Goal: Task Accomplishment & Management: Use online tool/utility

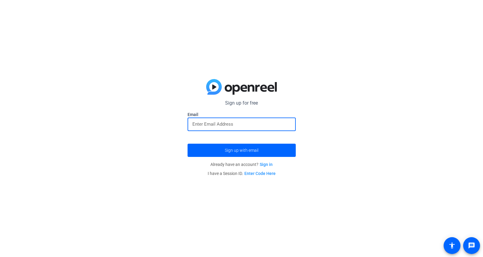
click at [225, 123] on input "email" at bounding box center [241, 123] width 98 height 7
type input "patrickschold@gmail.com"
click at [236, 150] on span "Sign up with email" at bounding box center [242, 150] width 34 height 0
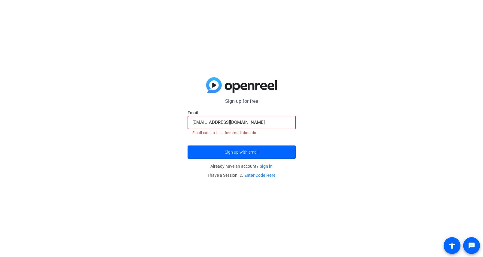
drag, startPoint x: 253, startPoint y: 124, endPoint x: 171, endPoint y: 120, distance: 82.6
click at [171, 120] on div "Sign up for free Email patrickschold@gmail.com Email cannot be a free email dom…" at bounding box center [241, 128] width 483 height 257
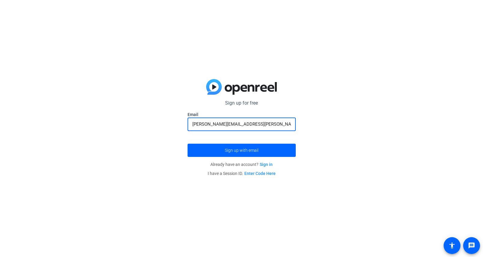
type input "[PERSON_NAME][EMAIL_ADDRESS][PERSON_NAME][DOMAIN_NAME]"
click at [187, 144] on button "Sign up with email" at bounding box center [241, 150] width 108 height 13
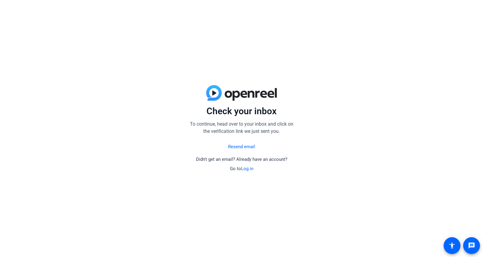
click at [239, 147] on link "Resend email" at bounding box center [241, 146] width 27 height 7
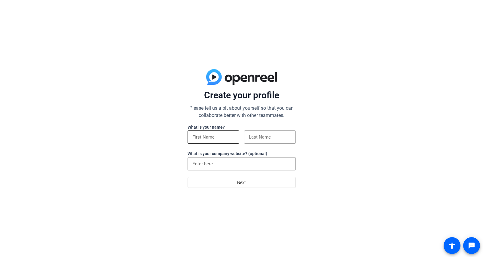
click at [210, 143] on div at bounding box center [213, 136] width 42 height 13
type input "Pat"
click at [271, 138] on input at bounding box center [270, 136] width 42 height 7
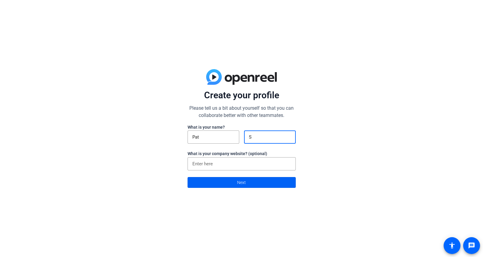
type input "S"
click at [238, 185] on span "Next" at bounding box center [241, 182] width 9 height 11
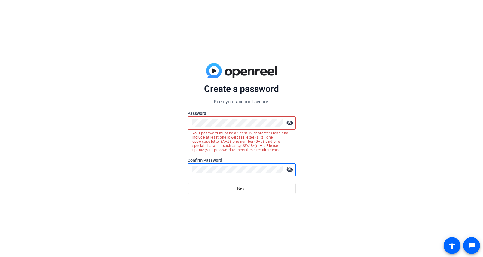
click at [187, 183] on button "Next" at bounding box center [241, 188] width 108 height 11
click at [240, 188] on span "Next" at bounding box center [241, 188] width 9 height 11
drag, startPoint x: 254, startPoint y: 127, endPoint x: 179, endPoint y: 118, distance: 75.9
click at [179, 118] on div "Create a password Keep your account secure. Password visibility_off Your passwo…" at bounding box center [241, 128] width 483 height 257
click at [178, 173] on div "Create a password Keep your account secure. Password visibility_off Your passwo…" at bounding box center [241, 128] width 483 height 257
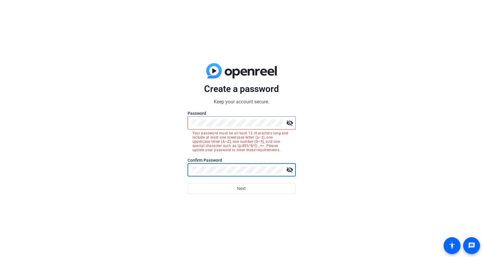
click at [187, 183] on button "Next" at bounding box center [241, 188] width 108 height 11
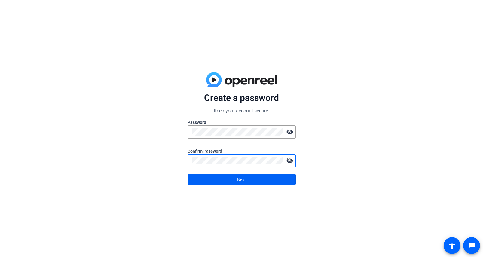
click at [236, 177] on span at bounding box center [242, 179] width 108 height 14
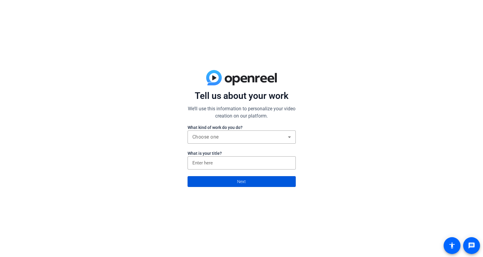
click at [262, 181] on span at bounding box center [242, 181] width 108 height 14
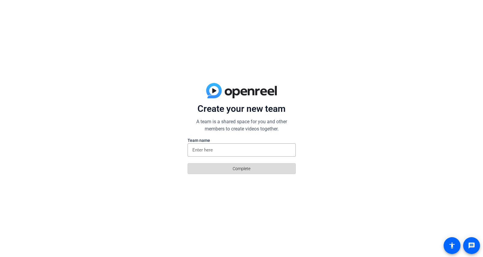
click at [251, 167] on span at bounding box center [242, 168] width 108 height 14
click at [241, 150] on input at bounding box center [241, 149] width 98 height 7
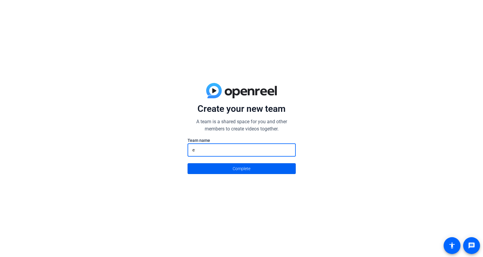
type input "e"
click at [240, 173] on span "Complete" at bounding box center [241, 168] width 18 height 11
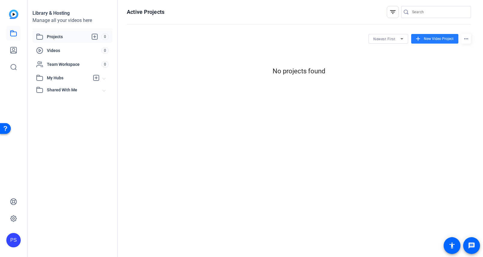
click at [434, 41] on span "New Video Project" at bounding box center [438, 38] width 30 height 5
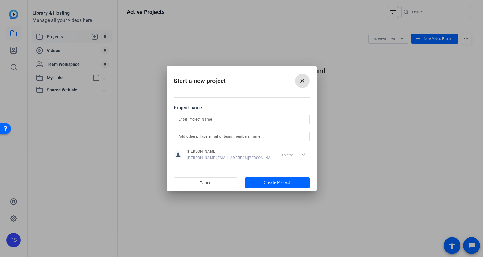
click at [224, 120] on input at bounding box center [241, 119] width 126 height 7
type input "AI video"
click at [276, 183] on span "Create Project" at bounding box center [277, 182] width 26 height 6
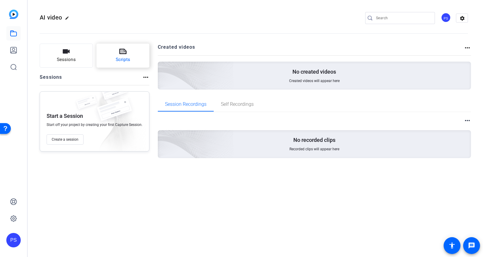
click at [116, 62] on span "Scripts" at bounding box center [123, 59] width 14 height 7
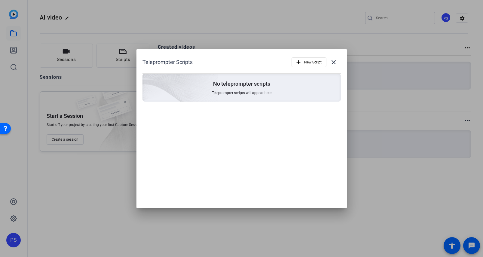
click at [214, 89] on img at bounding box center [146, 79] width 143 height 130
click at [305, 58] on span "New Script" at bounding box center [312, 61] width 17 height 11
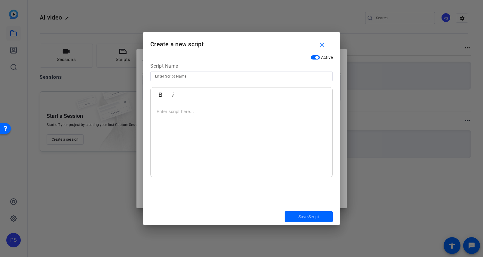
click at [194, 112] on p at bounding box center [241, 111] width 170 height 7
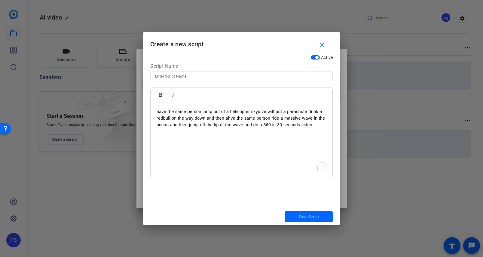
scroll to position [1021, 2]
click at [297, 214] on span "submit" at bounding box center [308, 216] width 48 height 14
click at [192, 79] on input at bounding box center [241, 76] width 173 height 7
type input "ai"
click at [301, 212] on span "submit" at bounding box center [308, 216] width 48 height 14
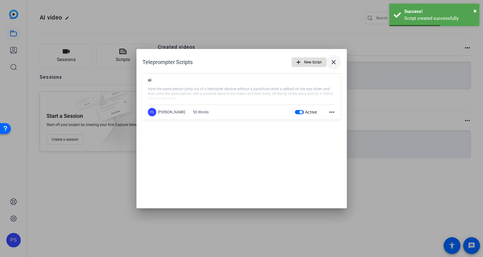
click at [336, 61] on mat-icon "close" at bounding box center [333, 62] width 7 height 7
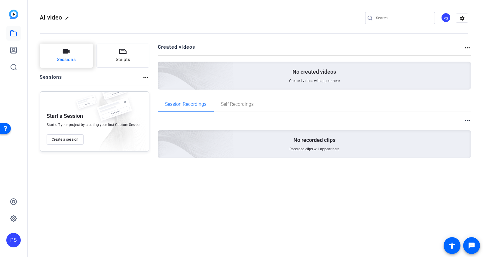
click at [75, 58] on button "Sessions" at bounding box center [66, 56] width 53 height 24
